Goal: Task Accomplishment & Management: Manage account settings

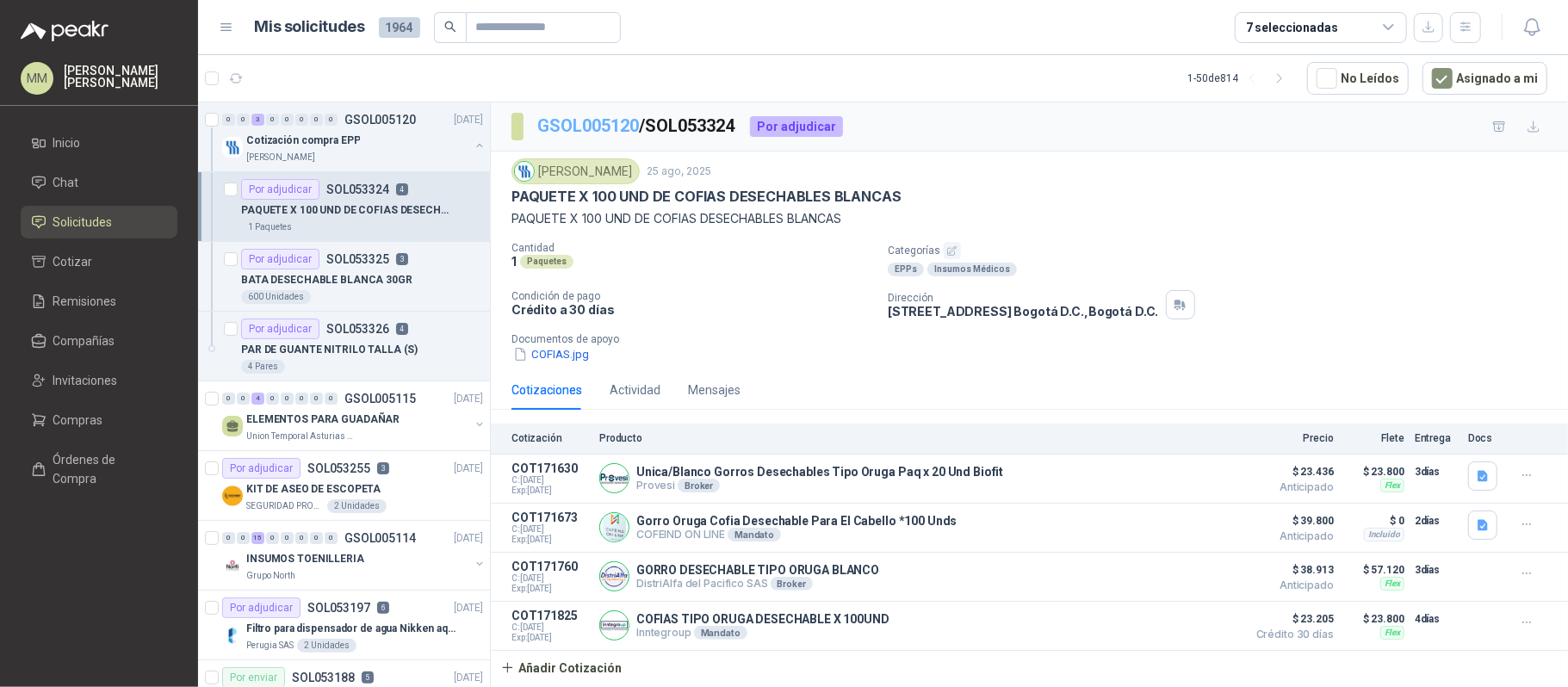
click at [583, 128] on link "GSOL005120" at bounding box center [588, 125] width 102 height 21
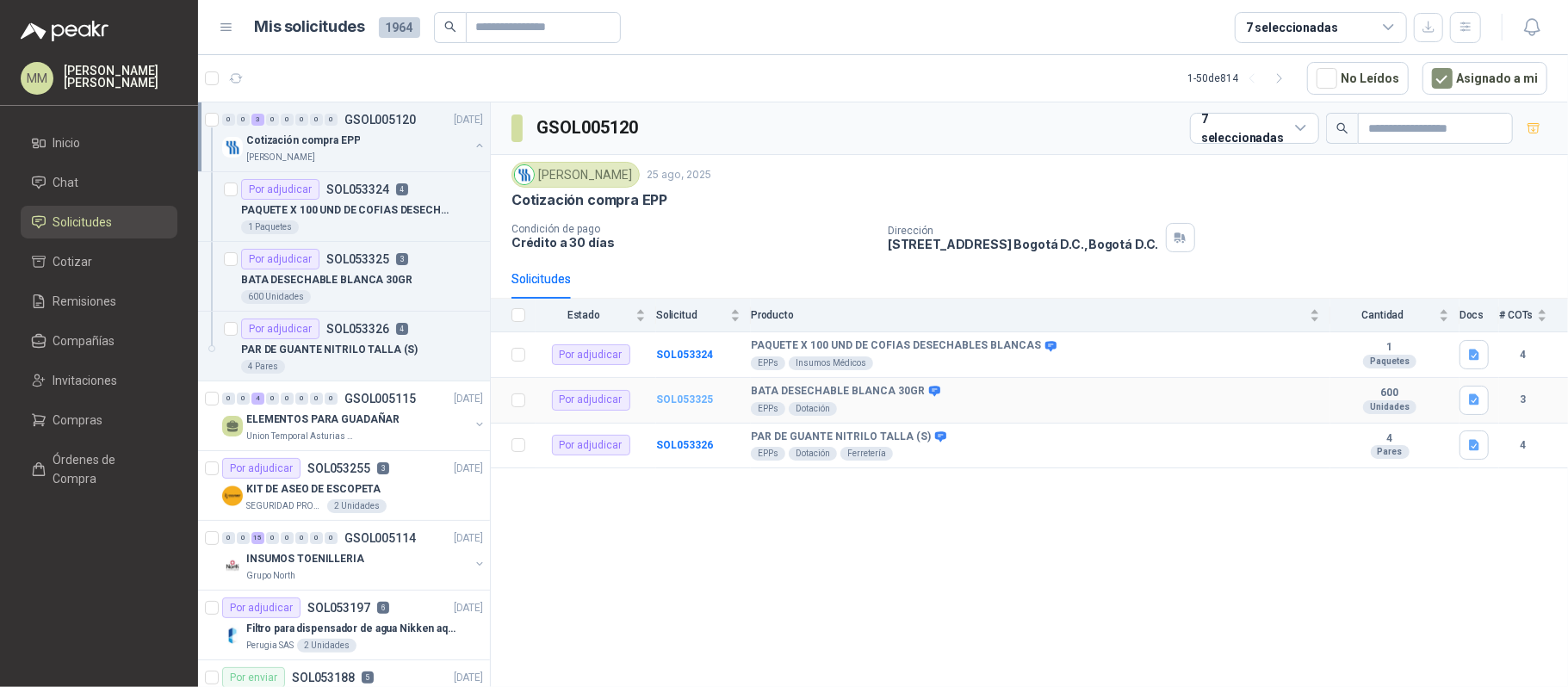
click at [674, 404] on b "SOL053325" at bounding box center [684, 400] width 57 height 12
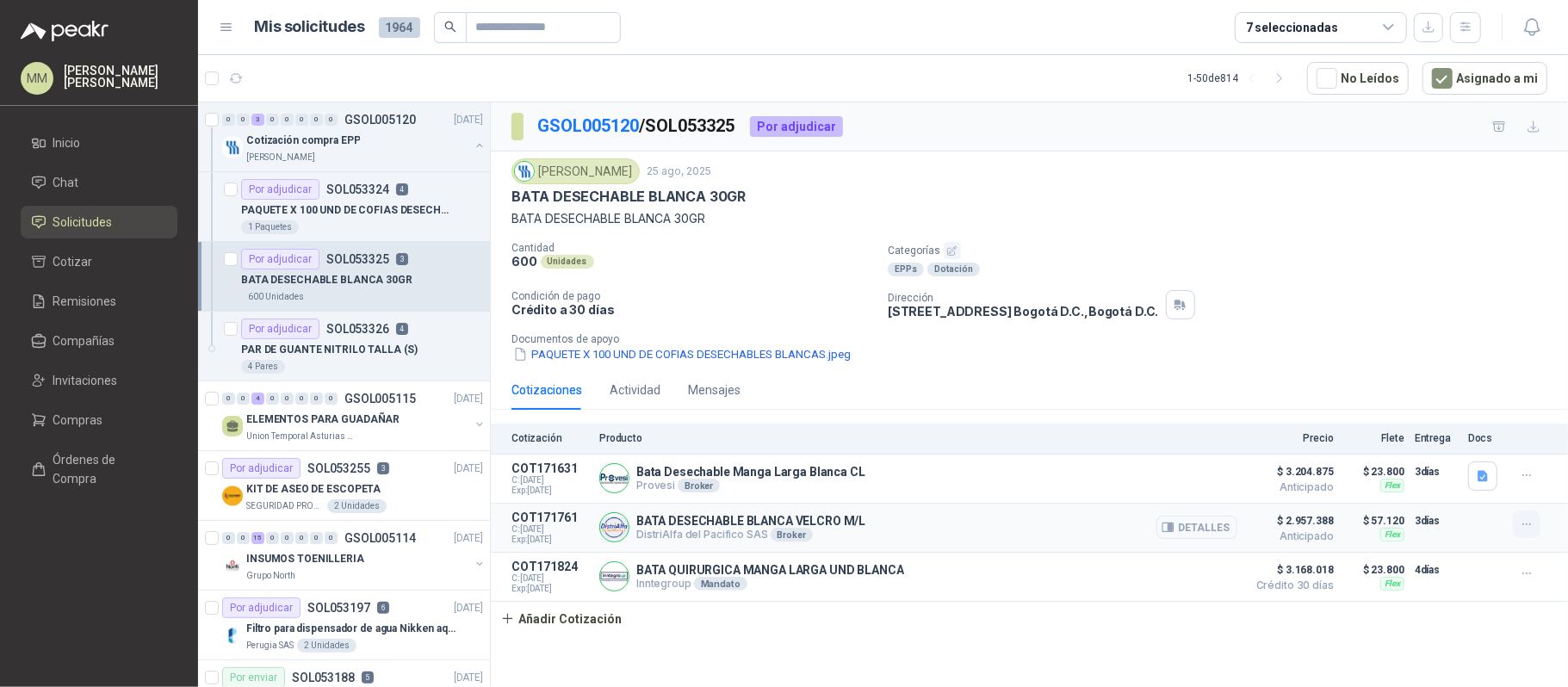
click at [1523, 532] on icon "button" at bounding box center [1527, 524] width 15 height 15
click at [1472, 465] on button "Editar" at bounding box center [1492, 459] width 138 height 27
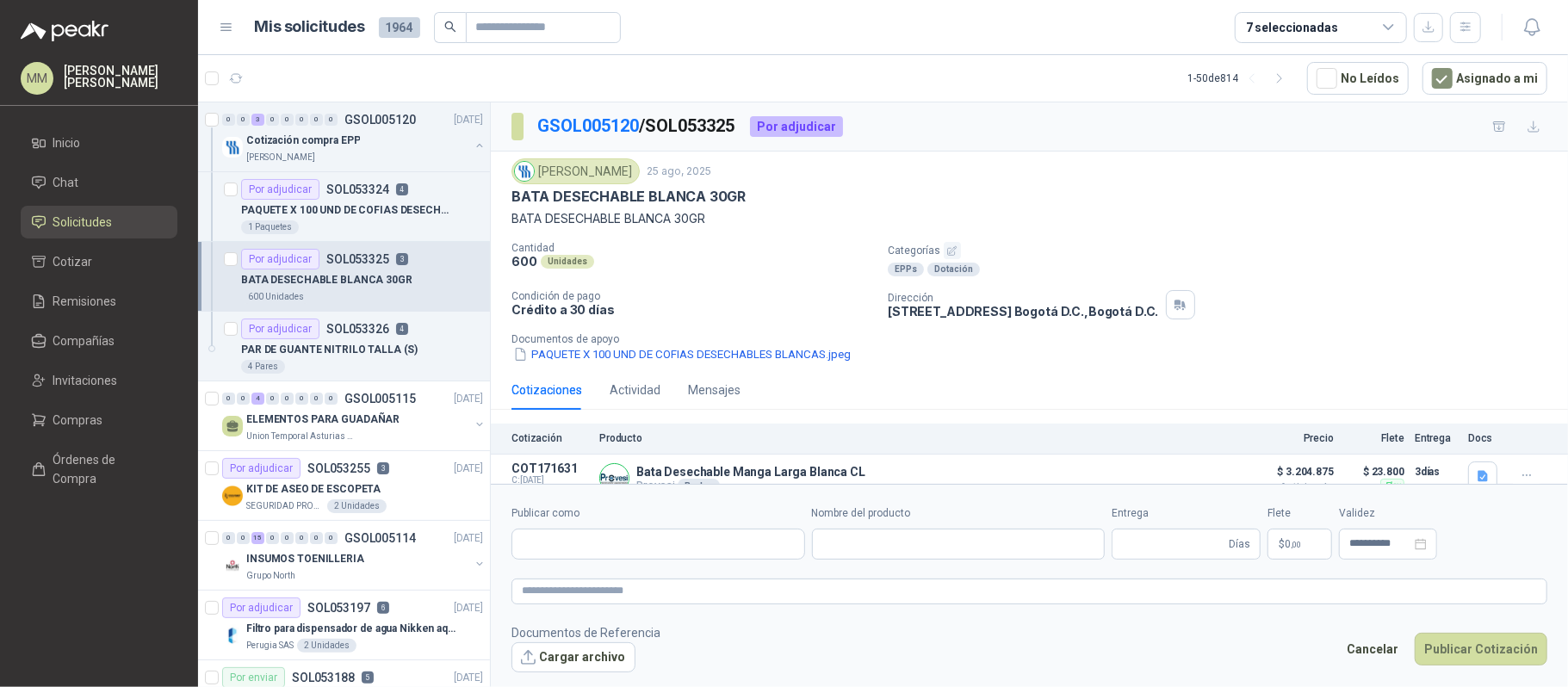
type input "**********"
type input "*"
type input "**********"
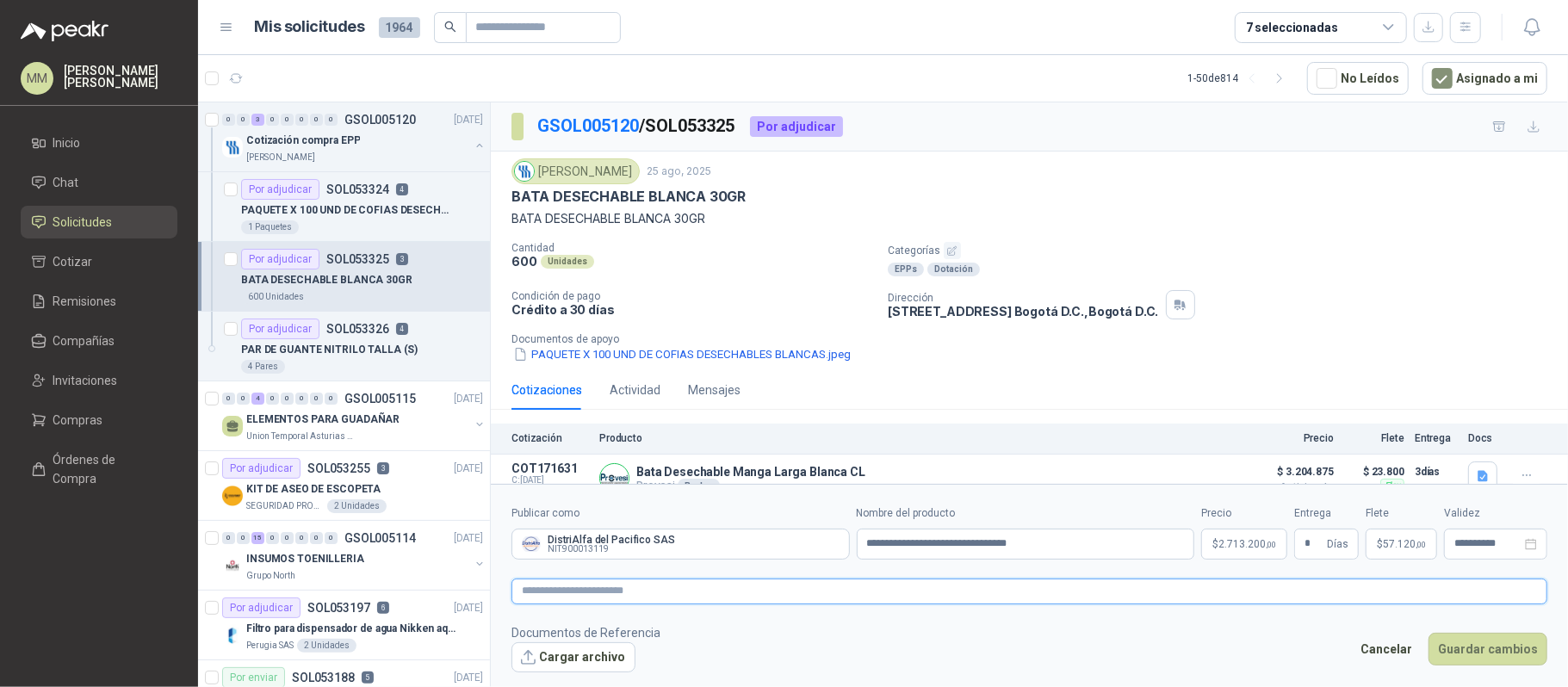
click at [872, 596] on textarea at bounding box center [1029, 591] width 1036 height 25
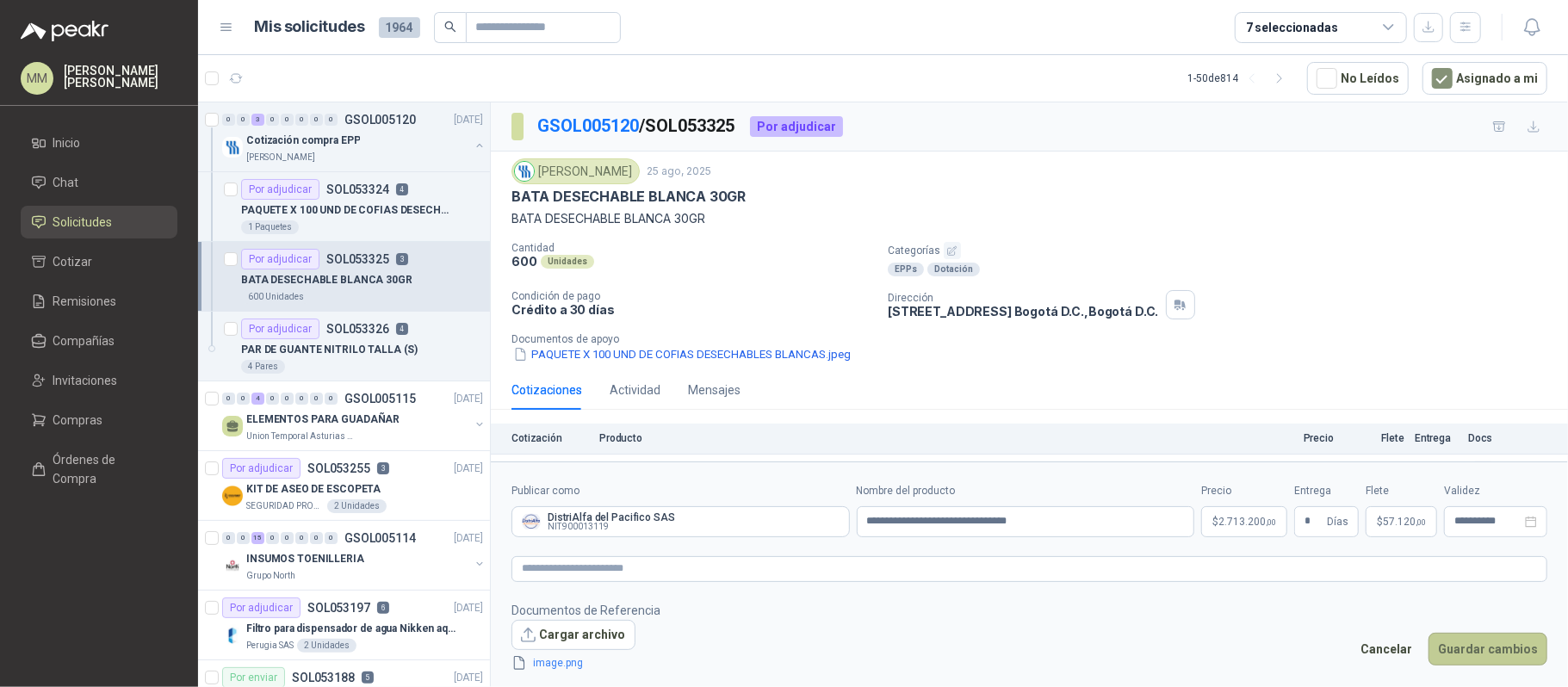
click at [1486, 652] on button "Guardar cambios" at bounding box center [1488, 648] width 119 height 32
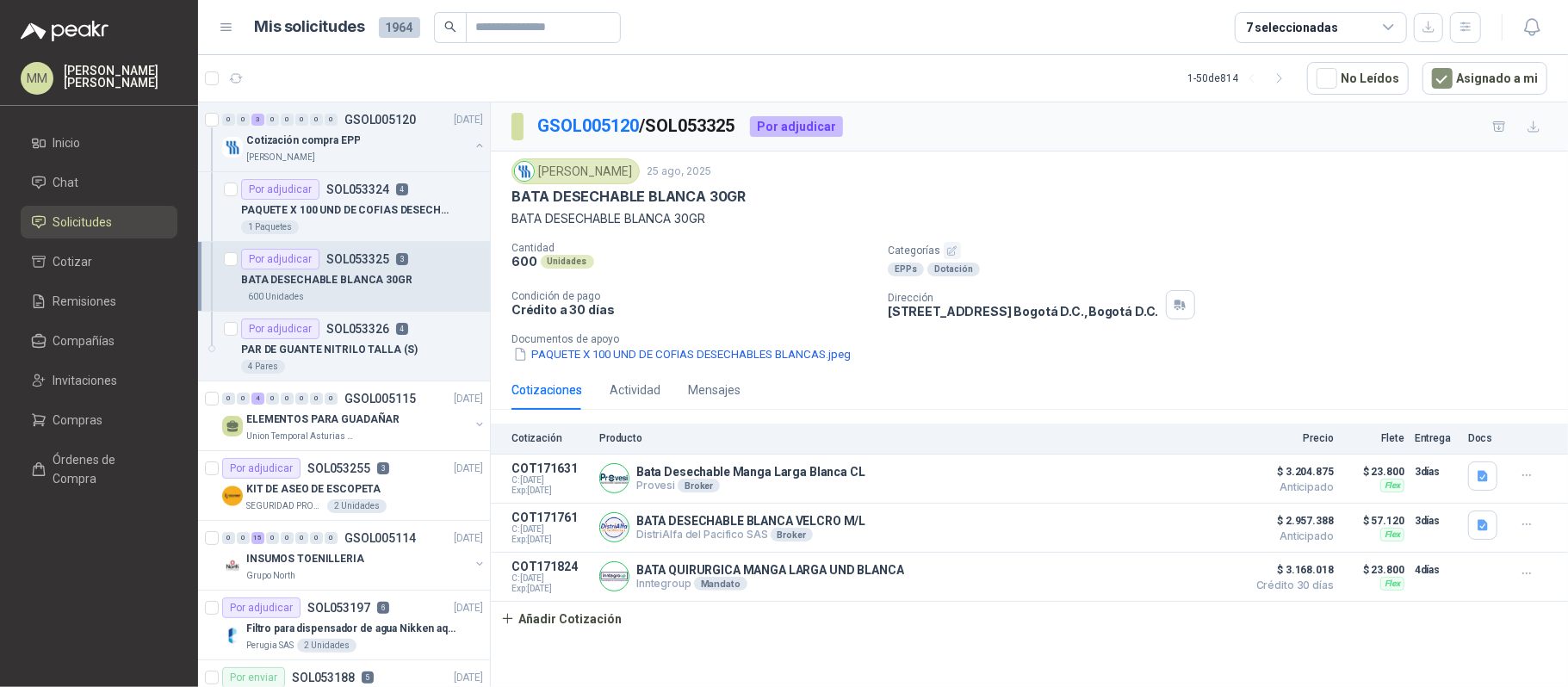
click at [1194, 397] on div "Cotizaciones Actividad Mensajes" at bounding box center [1029, 390] width 1036 height 40
click at [584, 135] on link "GSOL005120" at bounding box center [588, 125] width 102 height 21
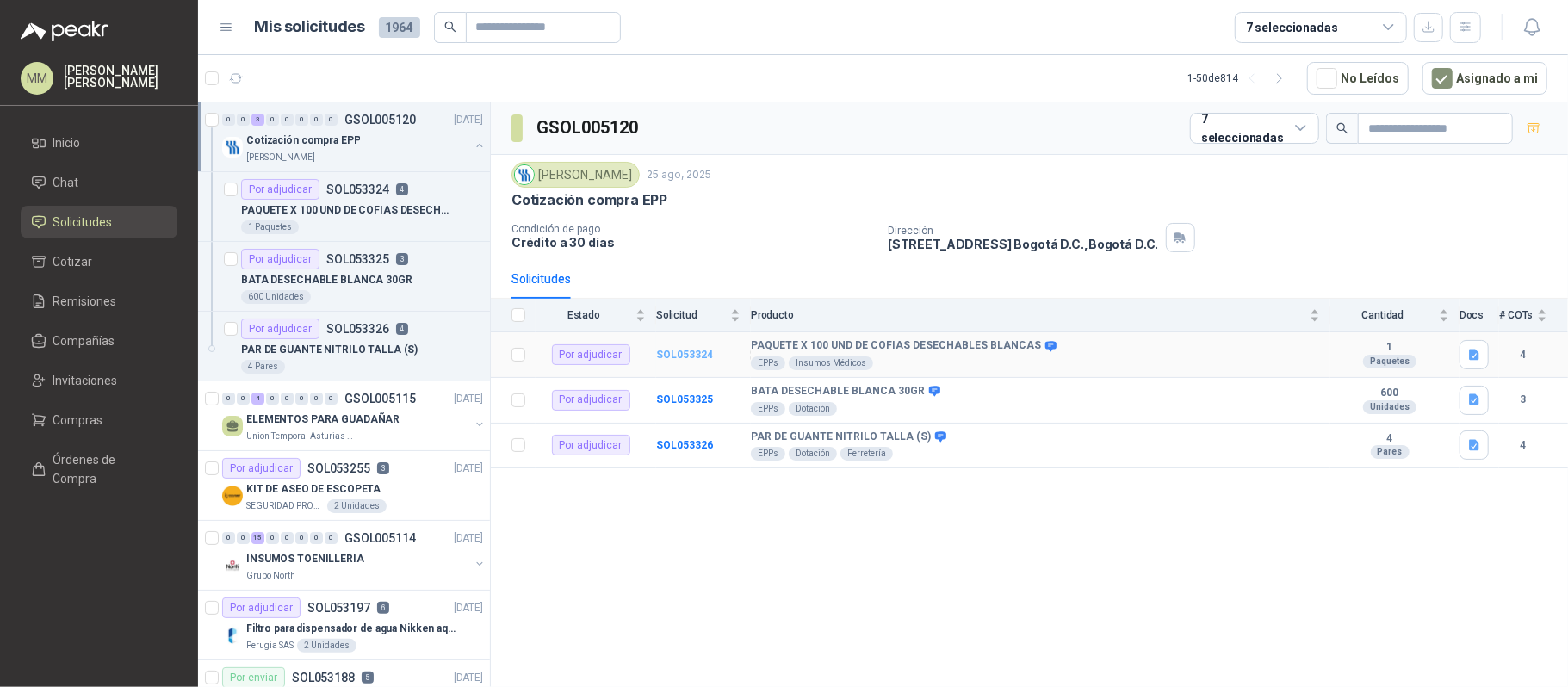
click at [682, 361] on b "SOL053324" at bounding box center [684, 355] width 57 height 12
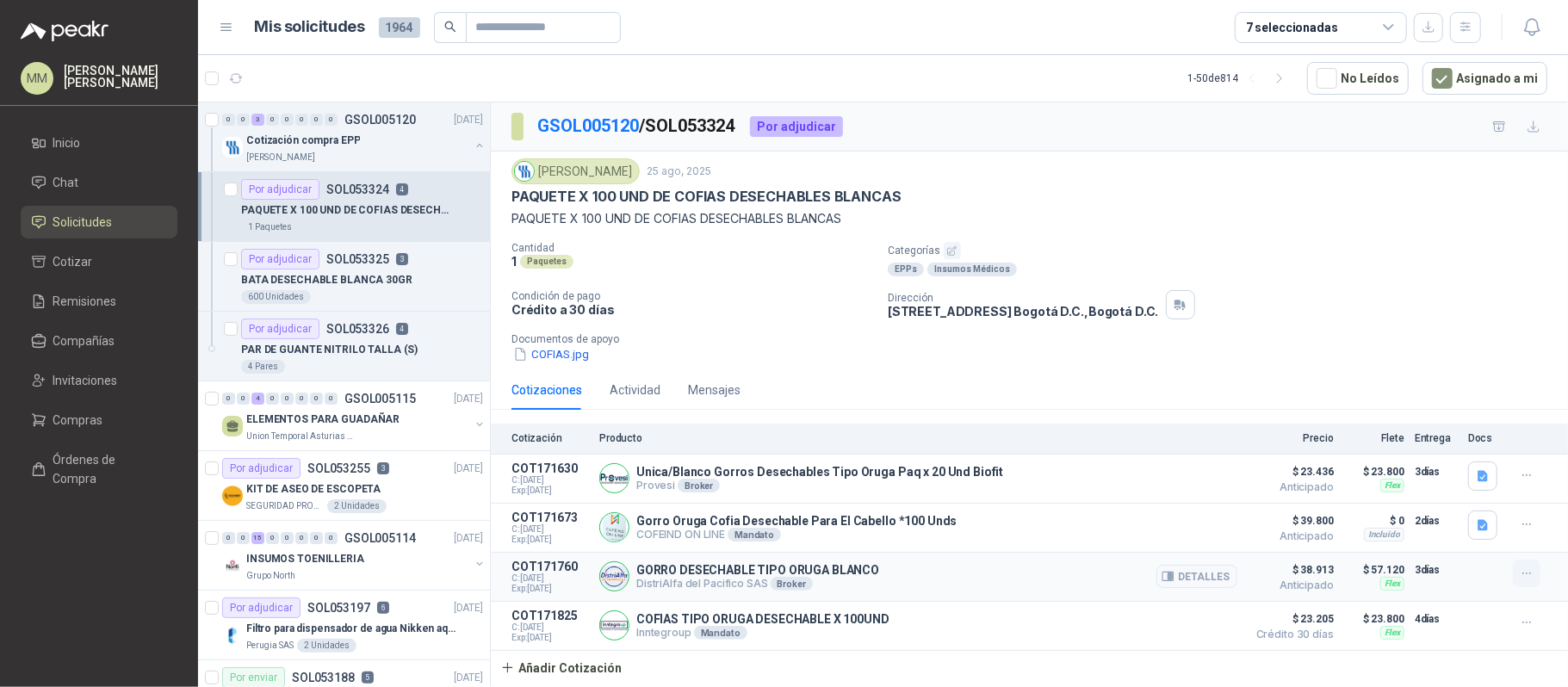
click at [1533, 581] on icon "button" at bounding box center [1527, 574] width 15 height 15
click at [1478, 520] on button "Editar" at bounding box center [1492, 510] width 138 height 27
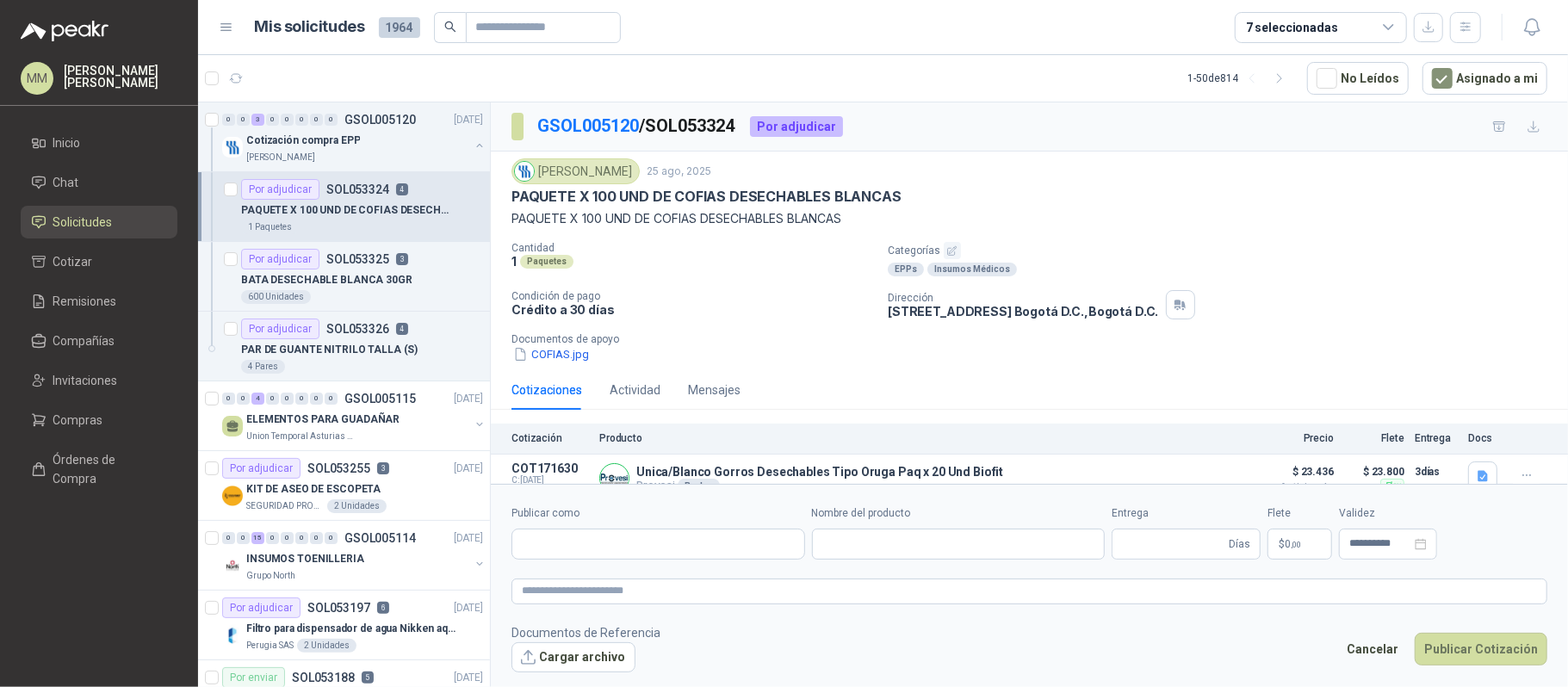
type input "**********"
type input "*"
type input "**********"
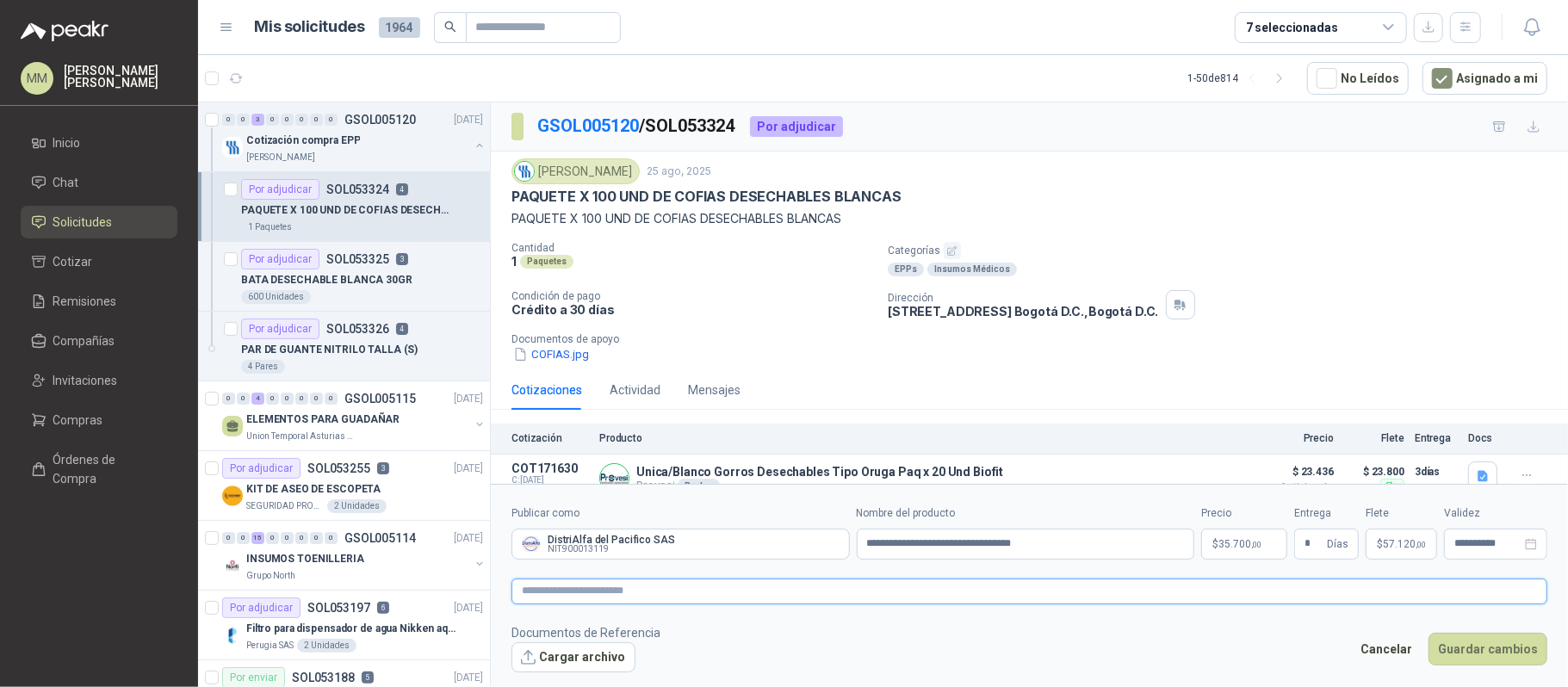
click at [936, 586] on textarea at bounding box center [1029, 591] width 1036 height 25
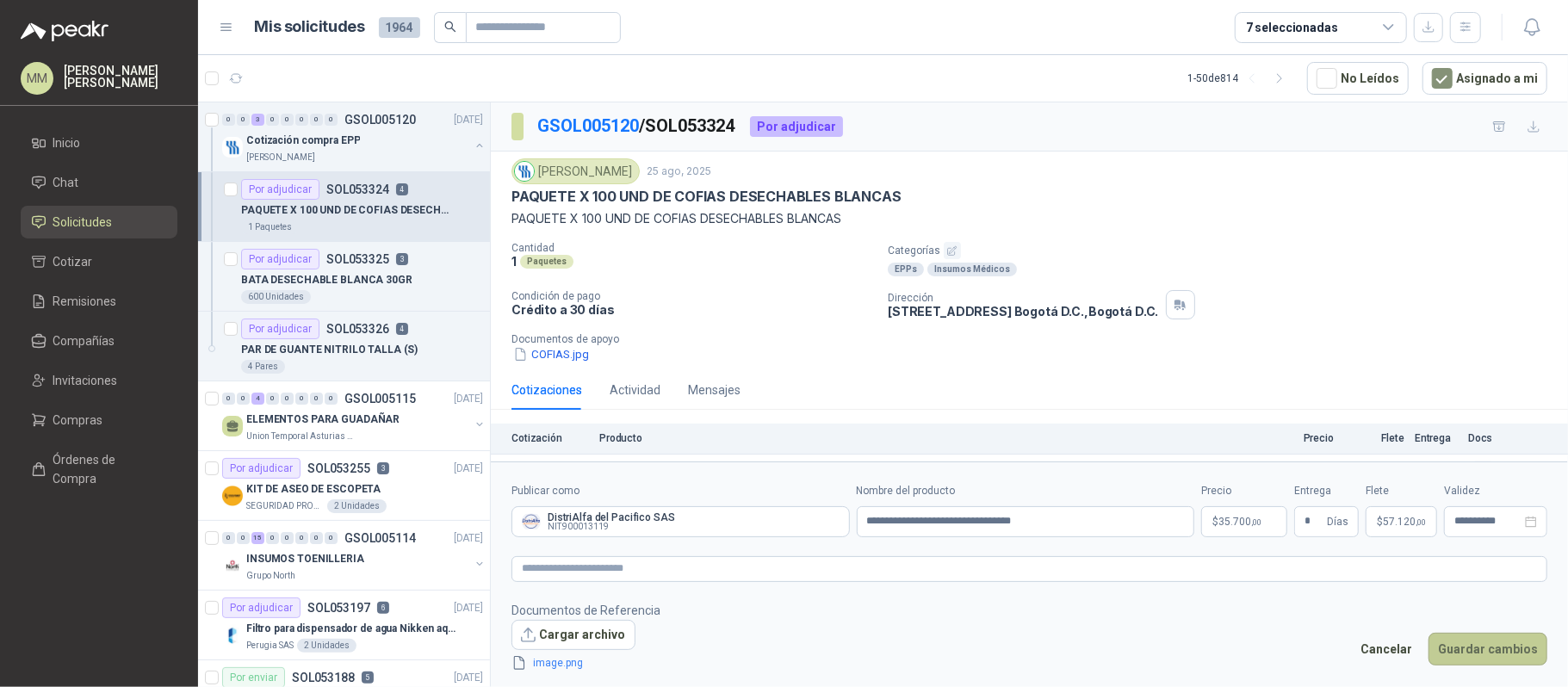
click at [1469, 647] on button "Guardar cambios" at bounding box center [1488, 648] width 119 height 32
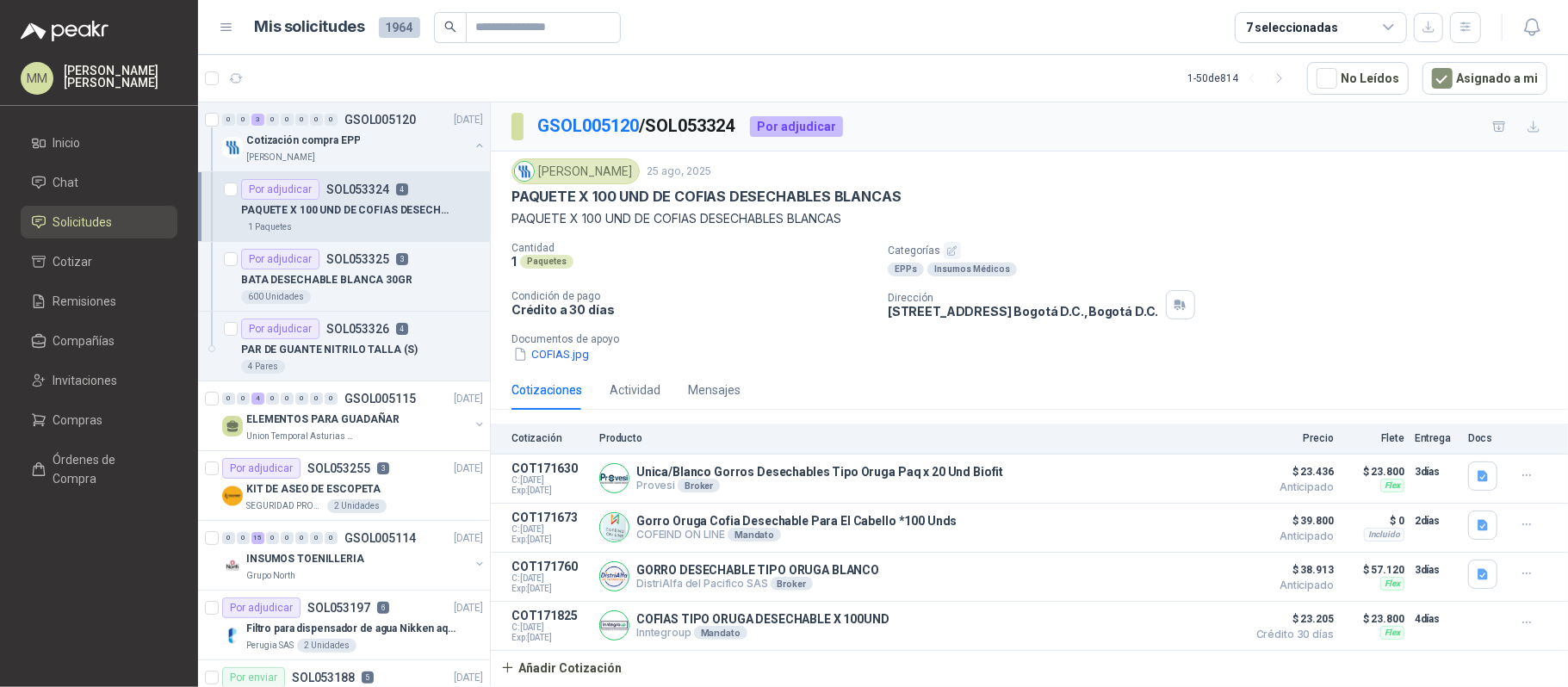
click at [1352, 319] on div "Dirección [STREET_ADDRESS] , [GEOGRAPHIC_DATA] D.C." at bounding box center [1224, 305] width 674 height 29
click at [589, 122] on link "GSOL005120" at bounding box center [588, 125] width 102 height 21
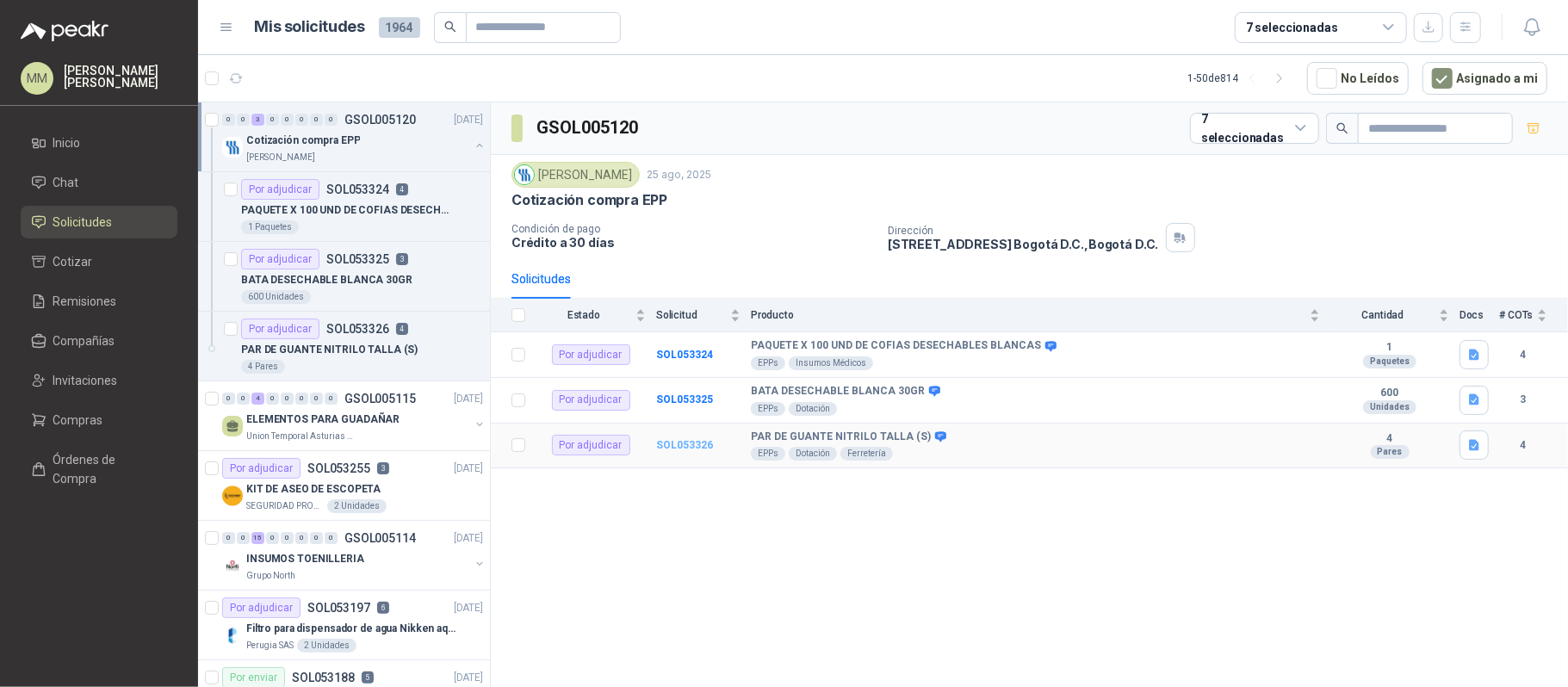
click at [683, 445] on b "SOL053326" at bounding box center [684, 445] width 57 height 12
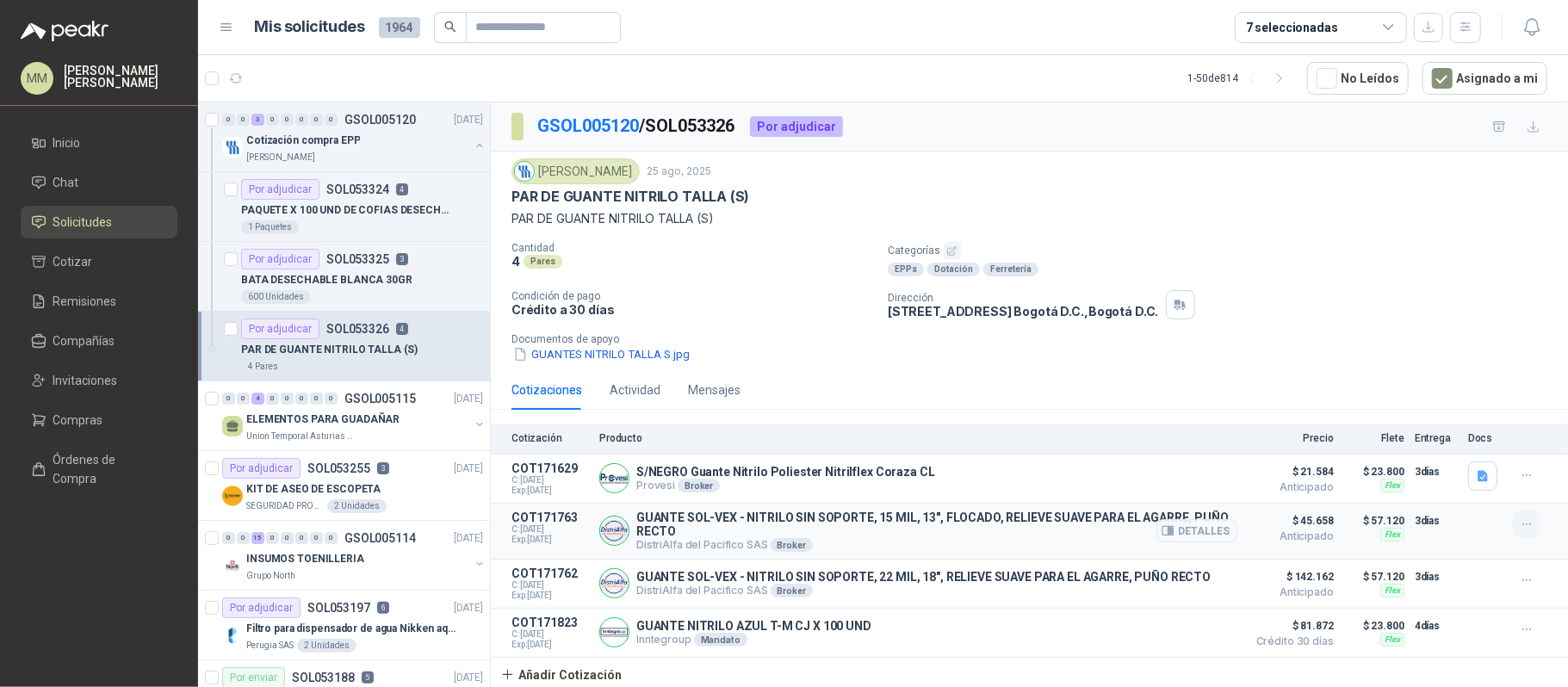
click at [1520, 527] on icon "button" at bounding box center [1527, 524] width 15 height 15
click at [1464, 468] on button "Editar" at bounding box center [1492, 459] width 138 height 27
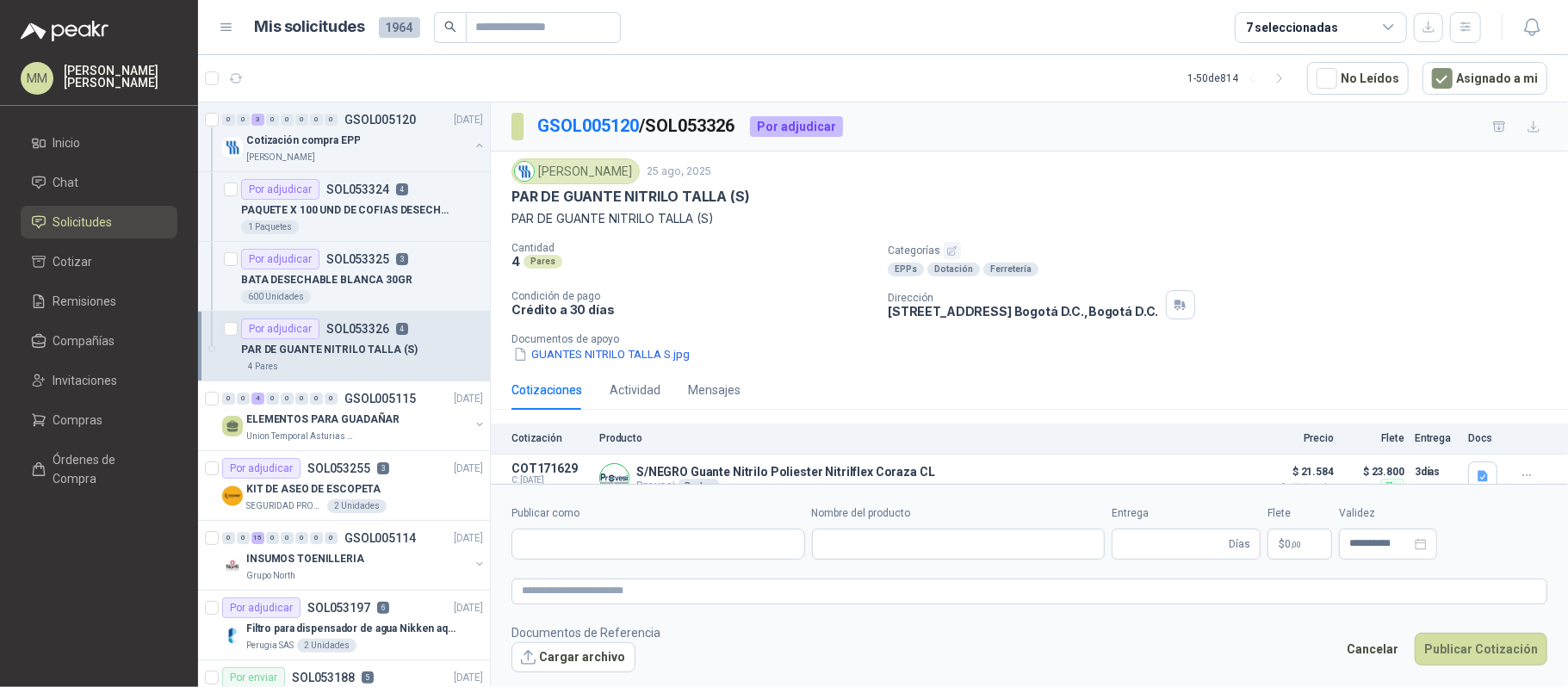
type input "**********"
type input "*"
type input "**********"
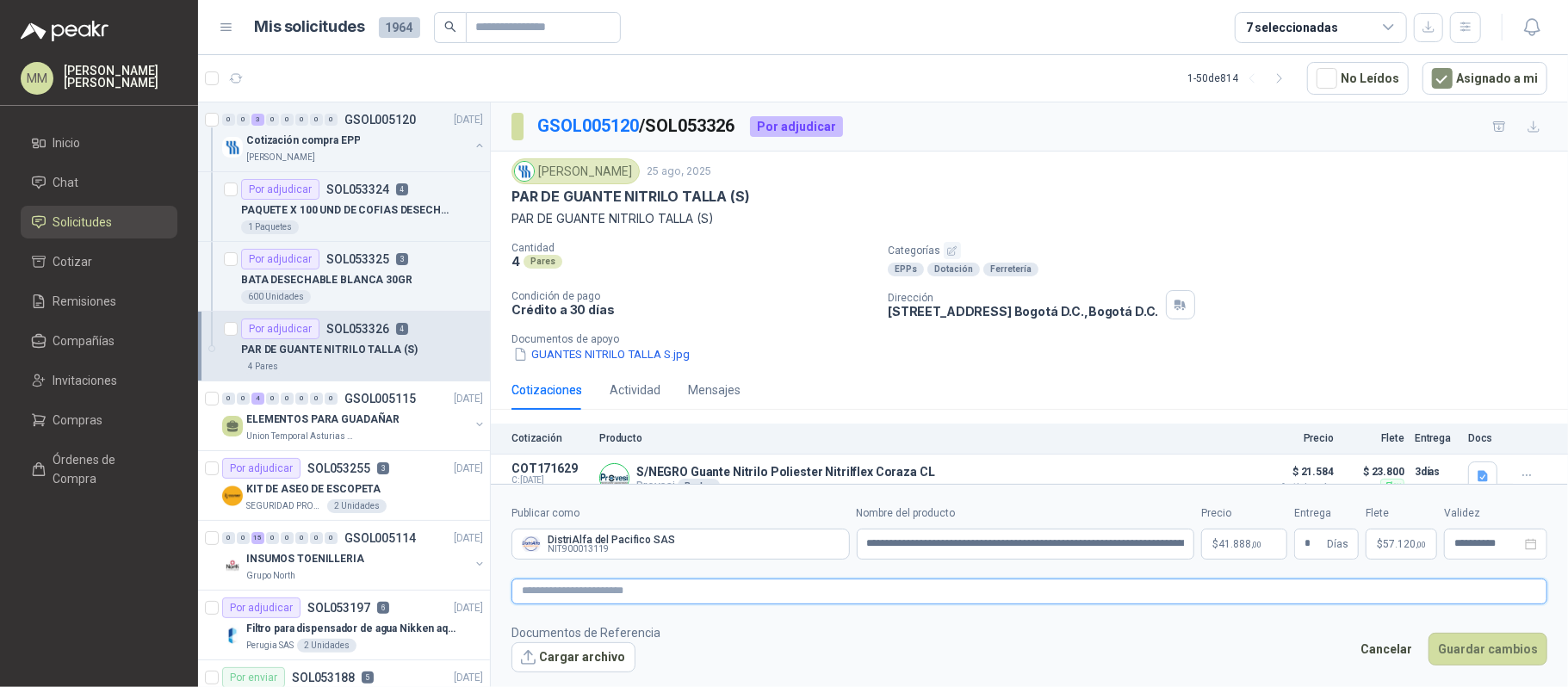
click at [851, 601] on textarea at bounding box center [1029, 591] width 1036 height 25
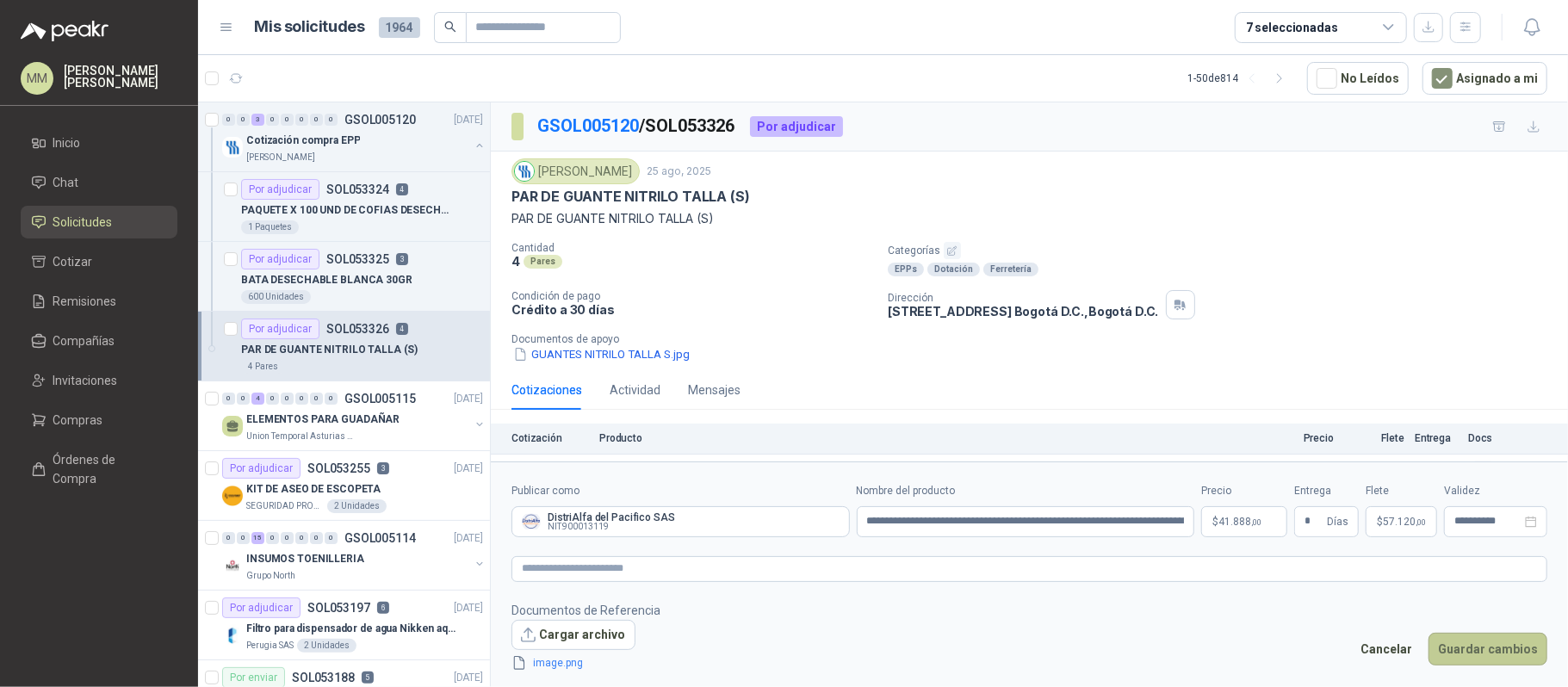
click at [1456, 641] on button "Guardar cambios" at bounding box center [1488, 648] width 119 height 32
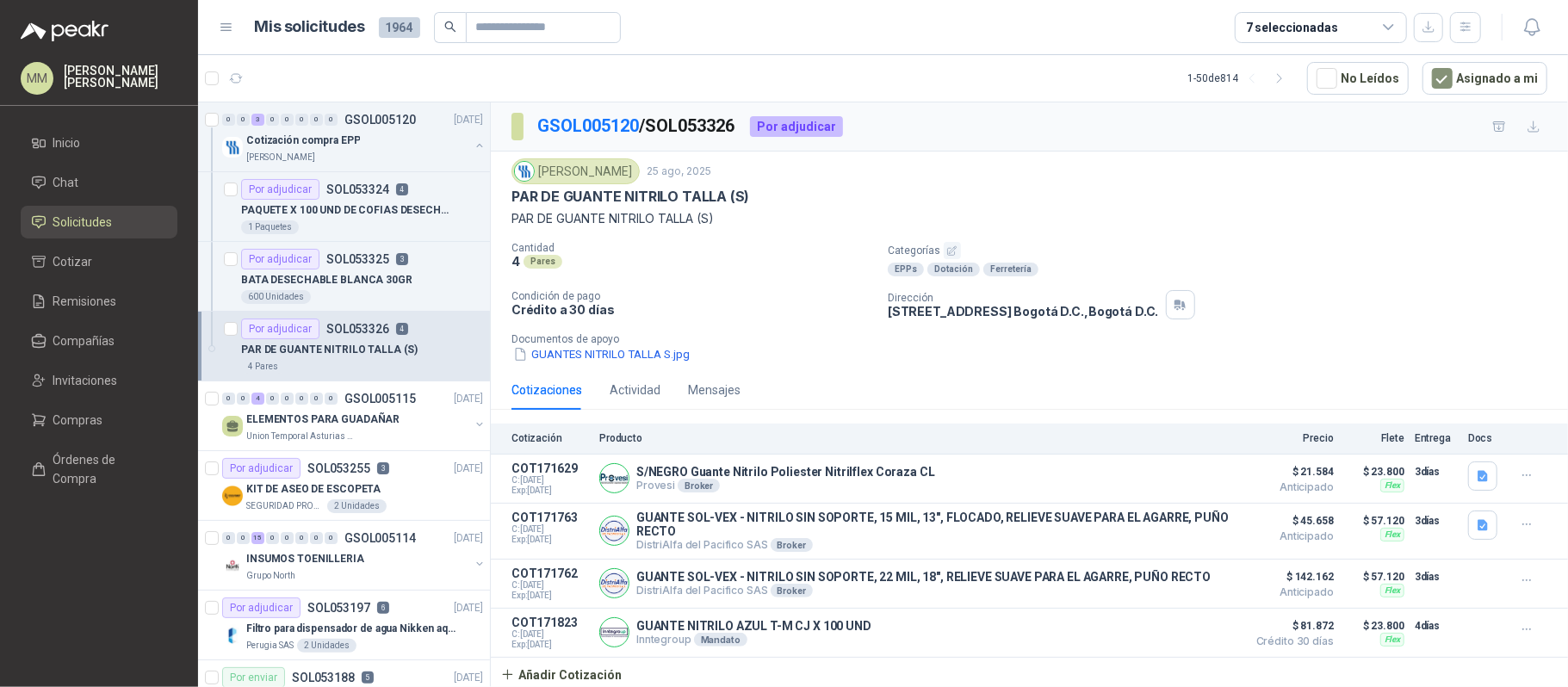
click at [1337, 350] on div "GUANTES NITRILO TALLA S.jpg" at bounding box center [1036, 354] width 1050 height 18
click at [1520, 585] on icon "button" at bounding box center [1527, 580] width 15 height 15
click at [1459, 518] on button "Editar" at bounding box center [1492, 519] width 138 height 27
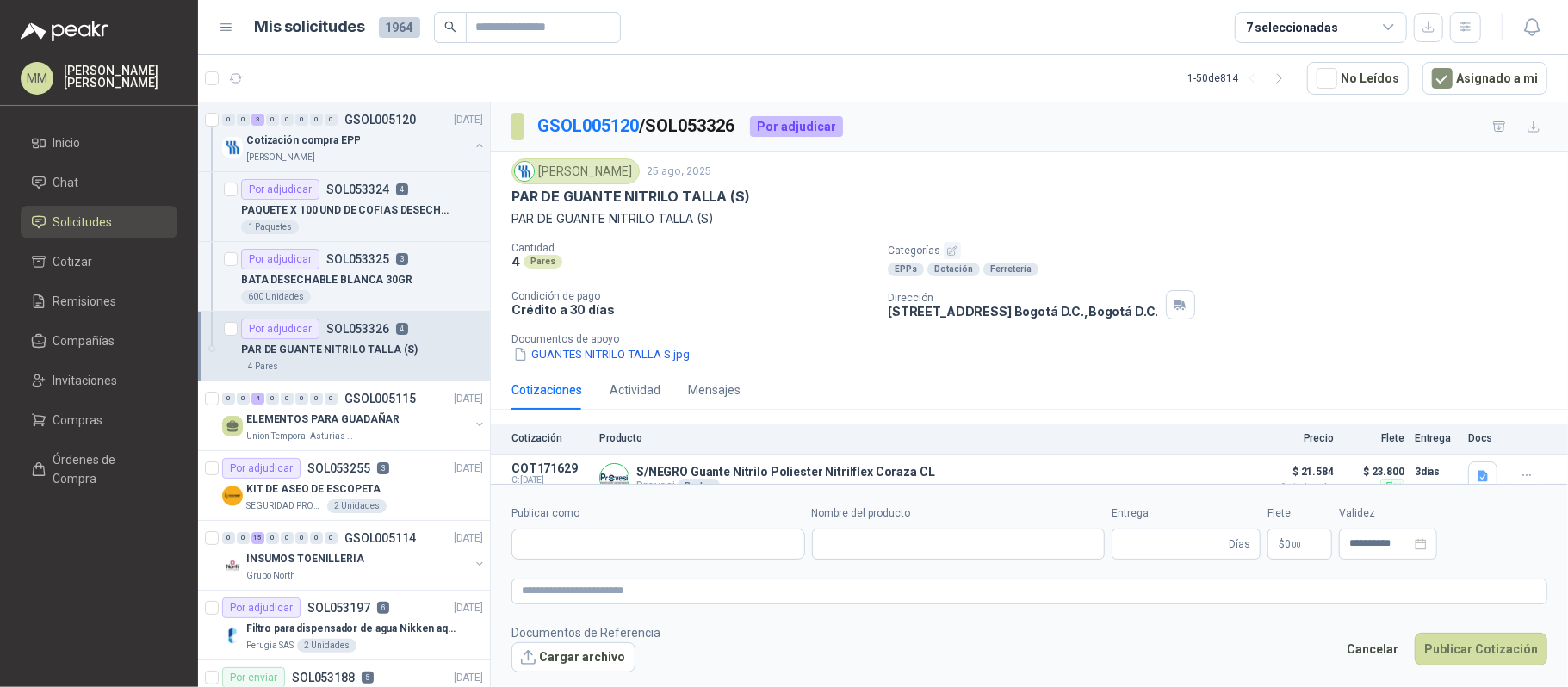
type input "**********"
type input "*"
type input "**********"
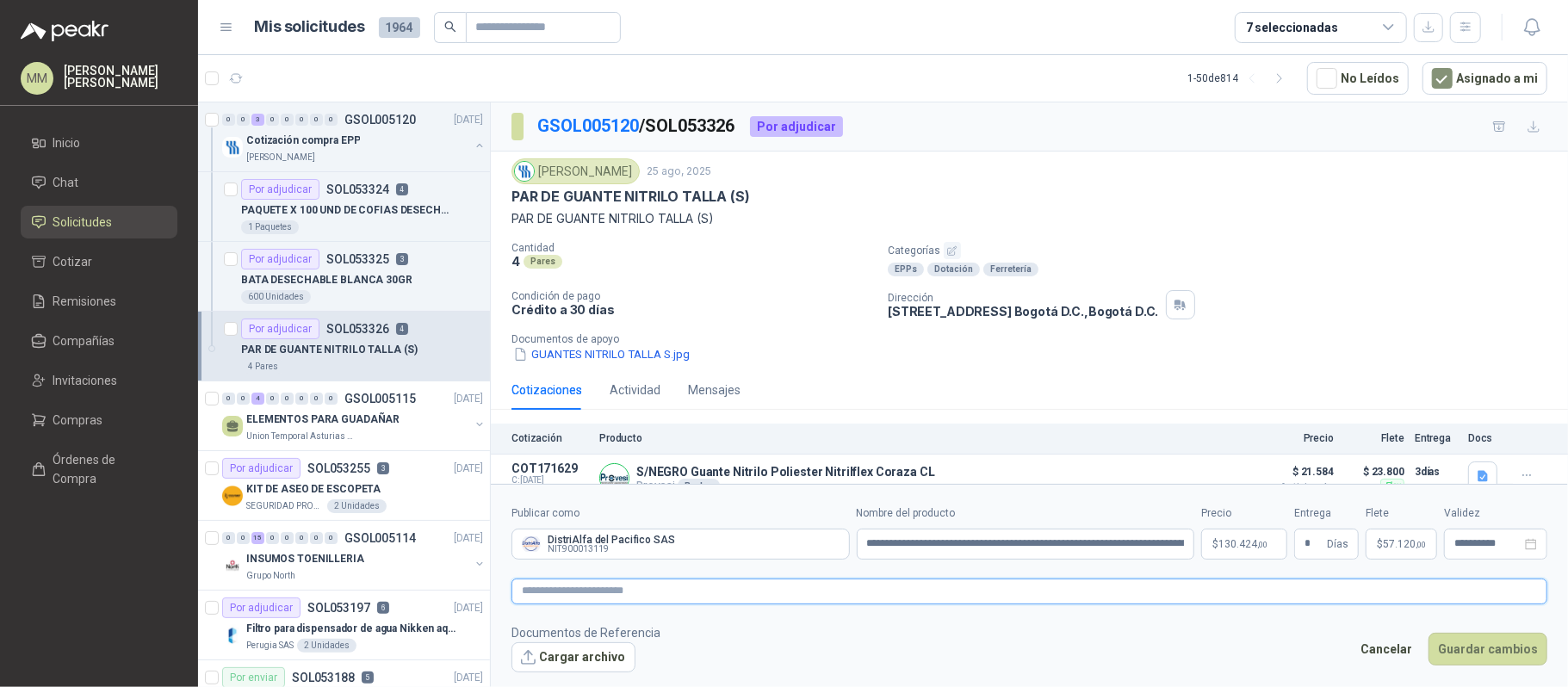
click at [990, 596] on textarea at bounding box center [1029, 591] width 1036 height 25
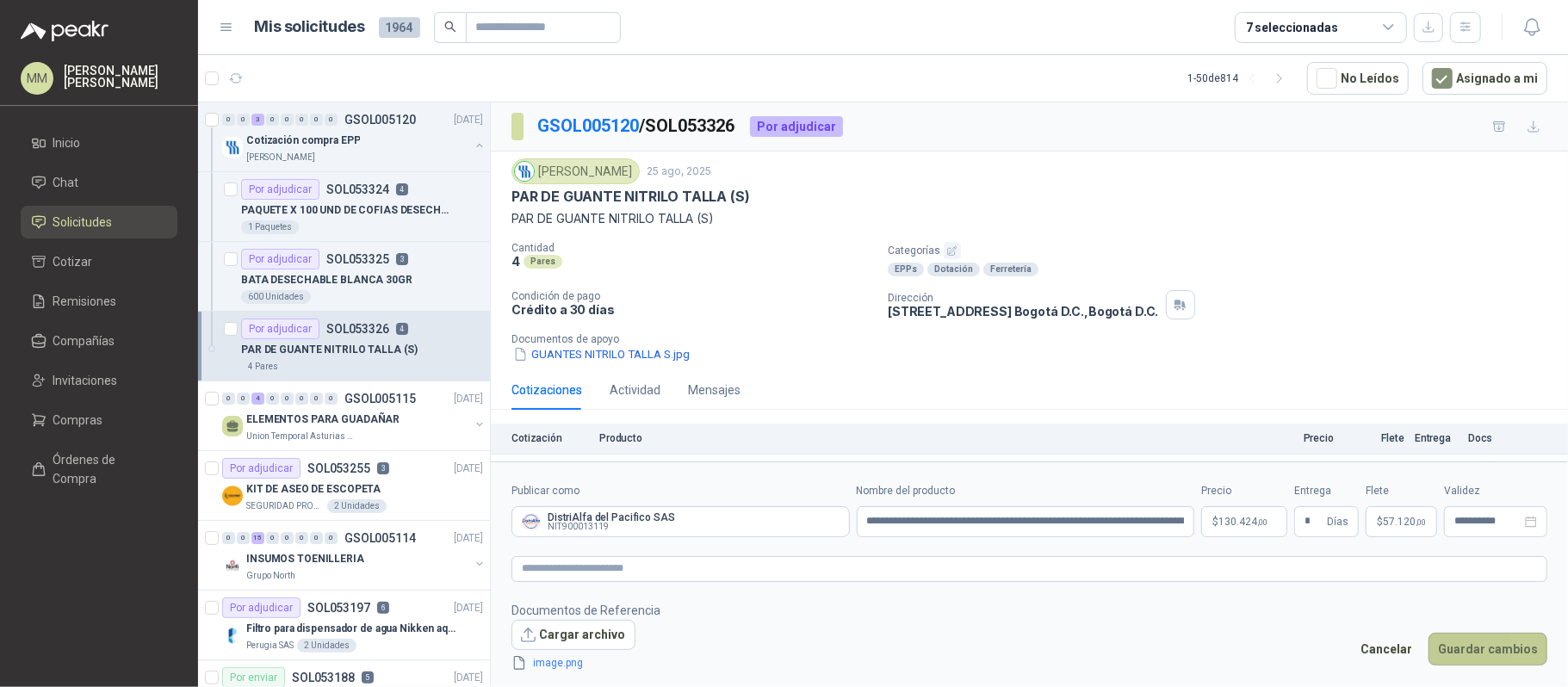
click at [1479, 652] on button "Guardar cambios" at bounding box center [1488, 648] width 119 height 32
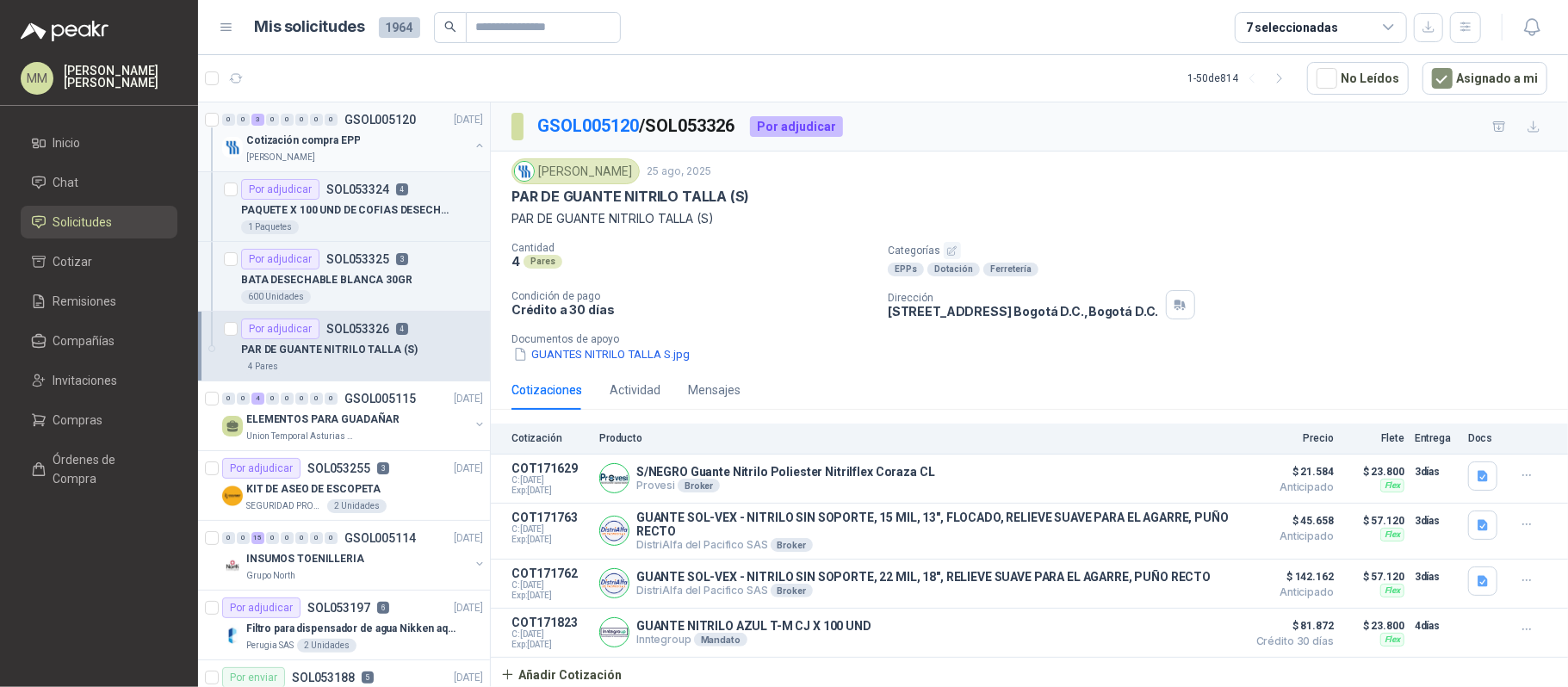
click at [473, 149] on button "button" at bounding box center [480, 146] width 14 height 14
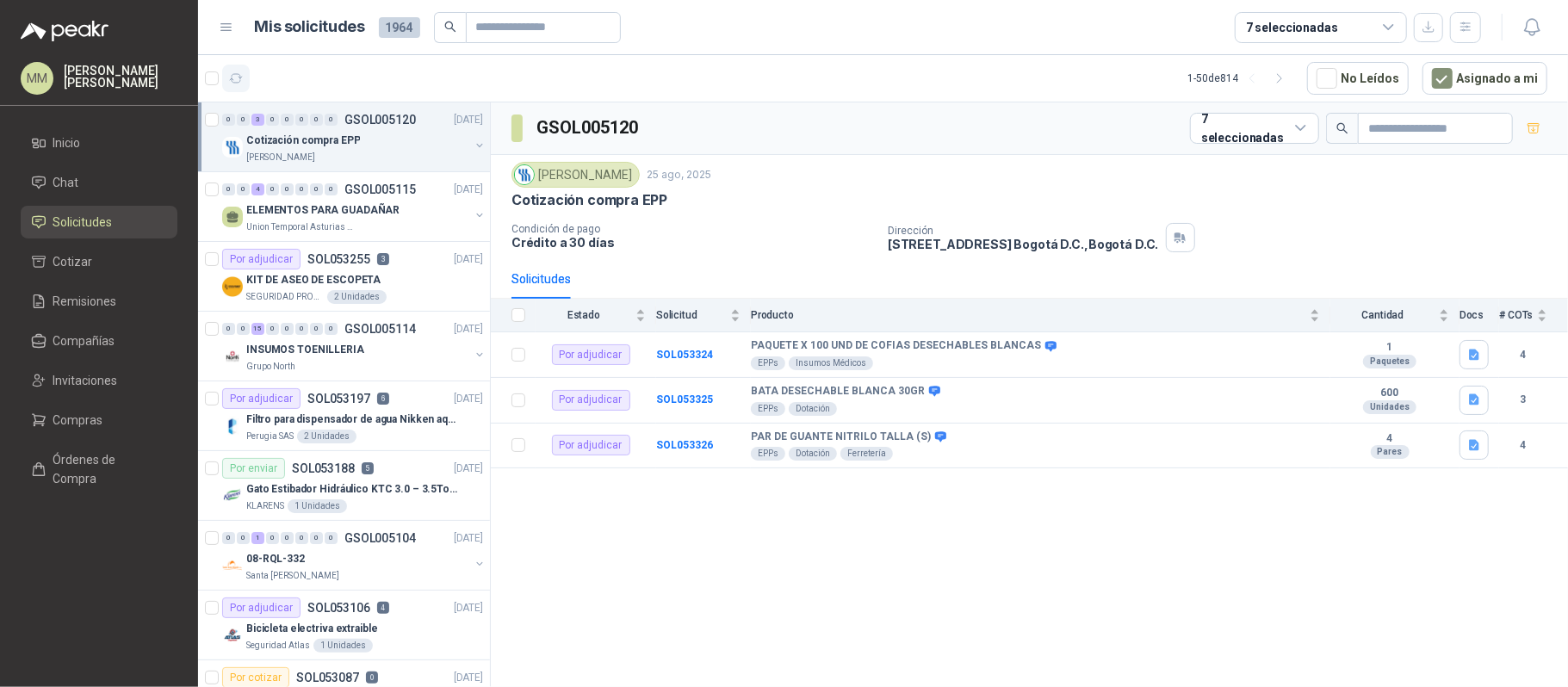
click at [245, 77] on button "button" at bounding box center [236, 78] width 27 height 27
click at [473, 210] on button "button" at bounding box center [480, 215] width 14 height 14
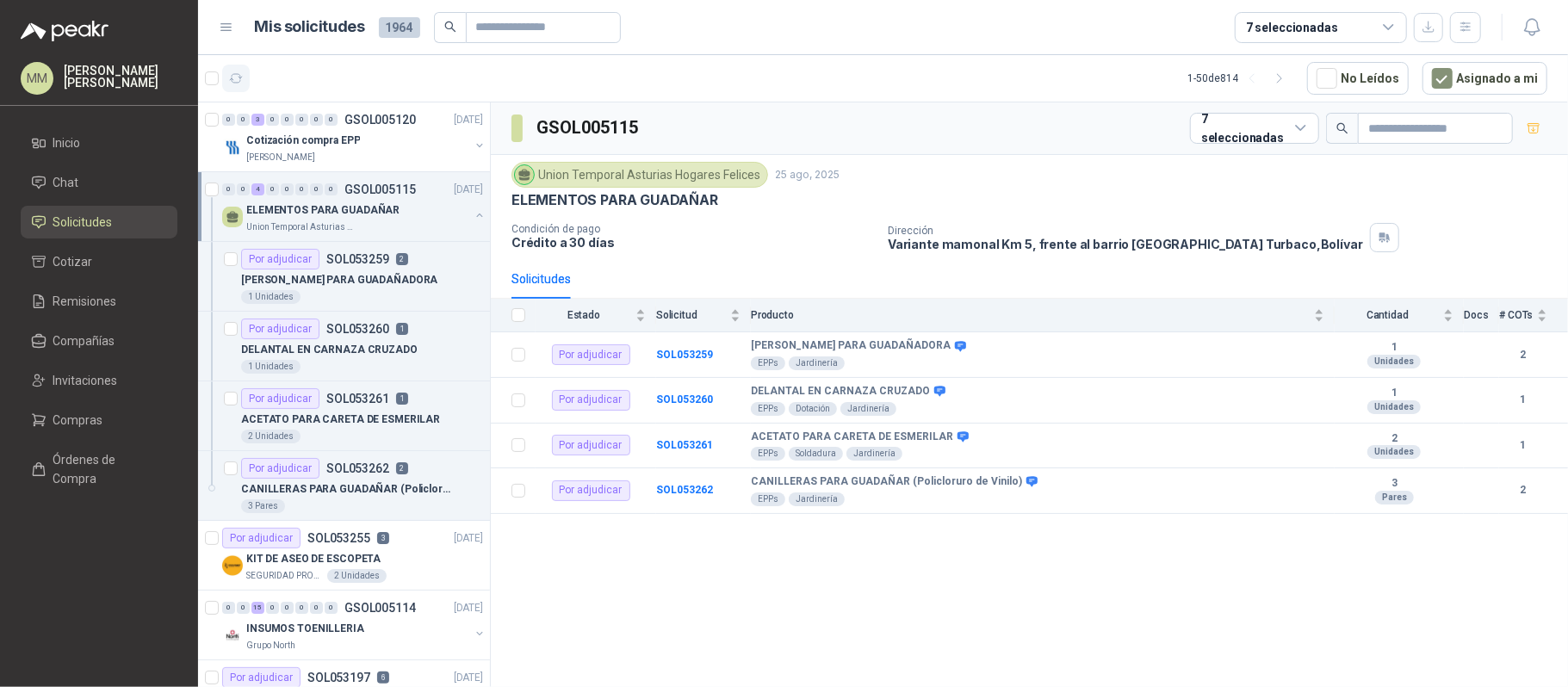
click at [236, 88] on button "button" at bounding box center [236, 78] width 27 height 27
